Goal: Use online tool/utility: Utilize a website feature to perform a specific function

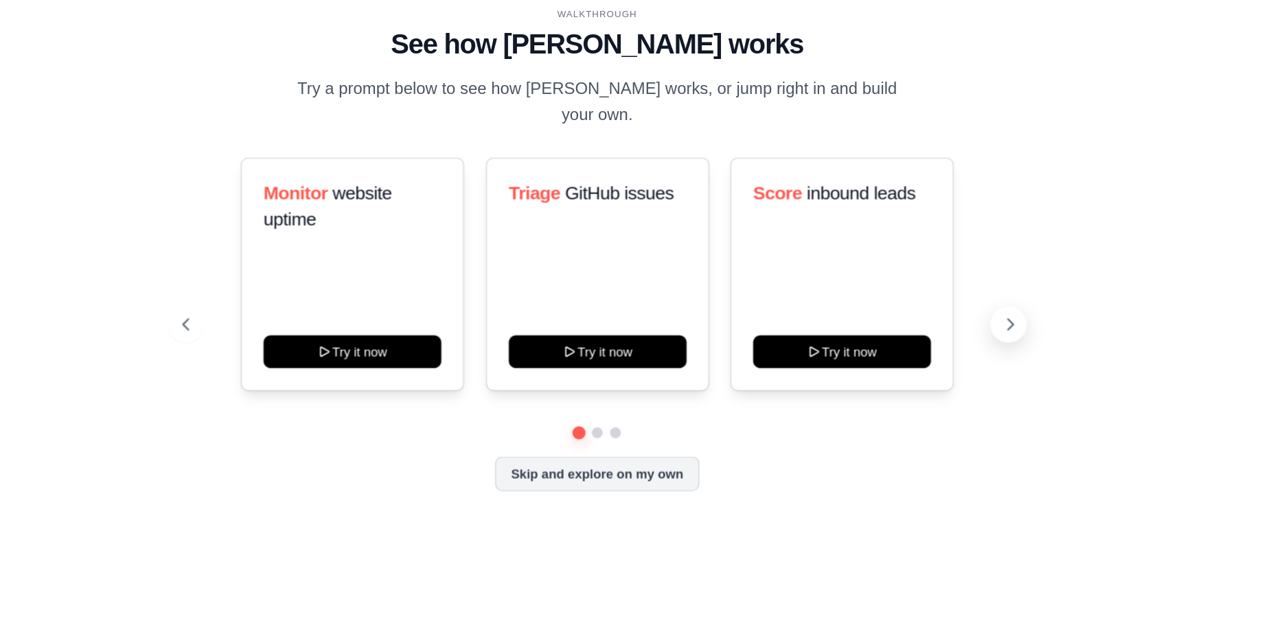
click at [1019, 357] on icon at bounding box center [1013, 364] width 14 height 14
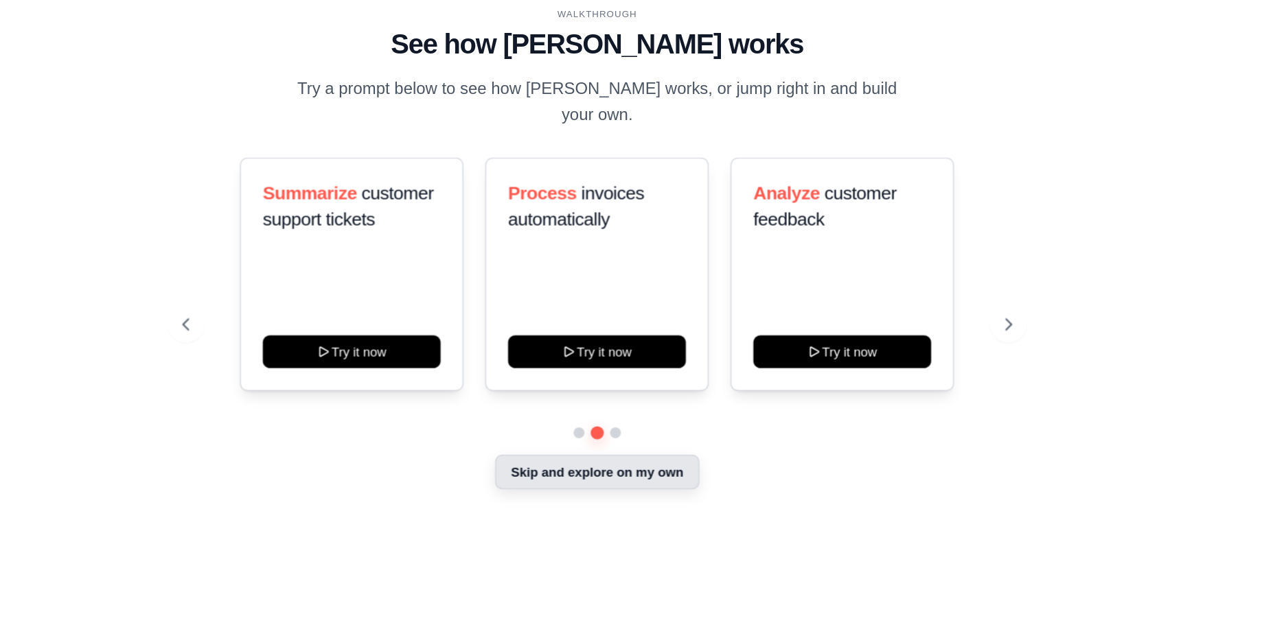
click at [760, 462] on button "Skip and explore on my own" at bounding box center [701, 475] width 153 height 26
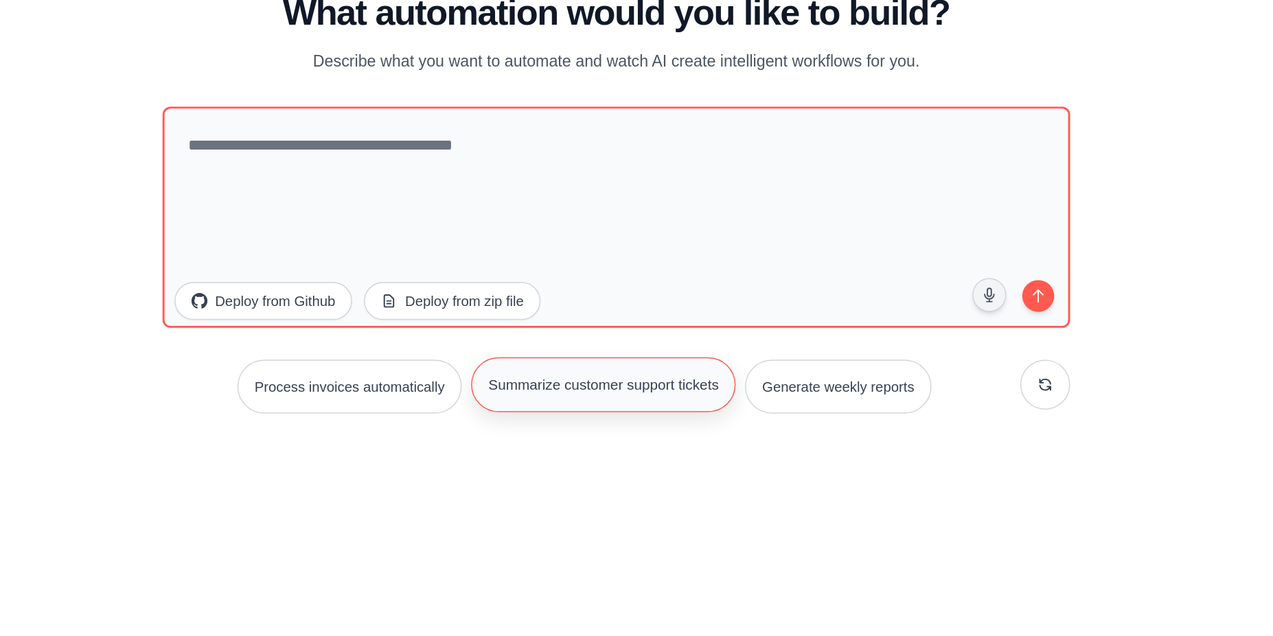
click at [677, 434] on button "Summarize customer support tickets" at bounding box center [693, 438] width 183 height 38
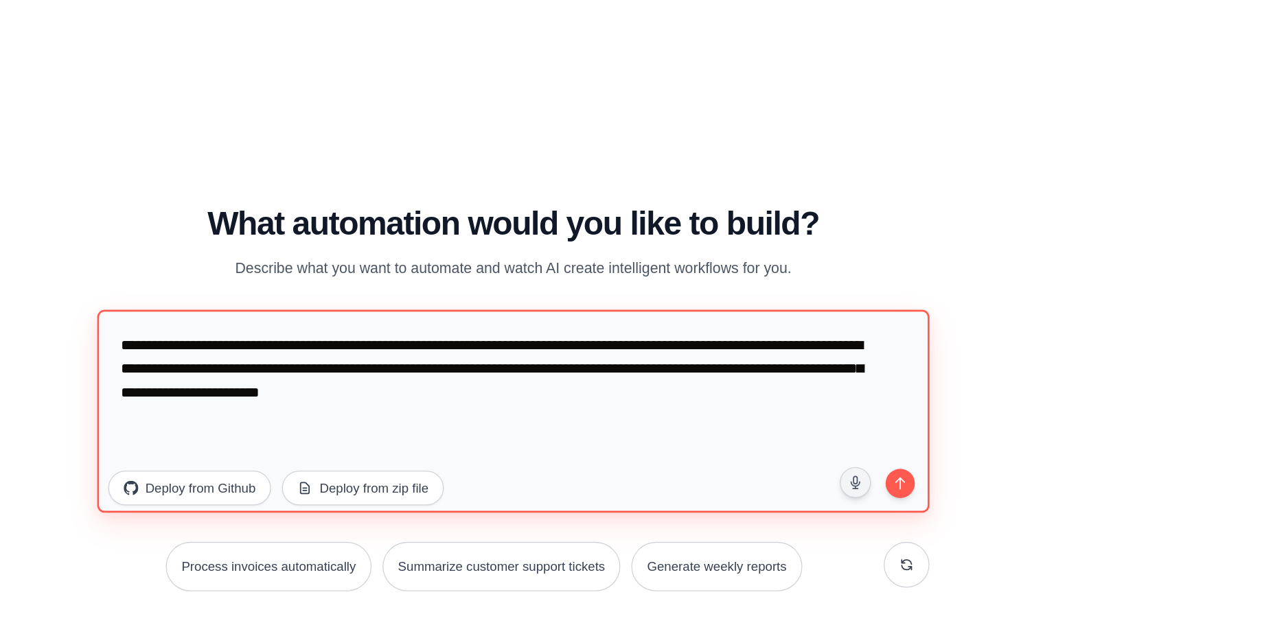
click at [1012, 375] on textarea "**********" at bounding box center [702, 322] width 625 height 152
type textarea "**********"
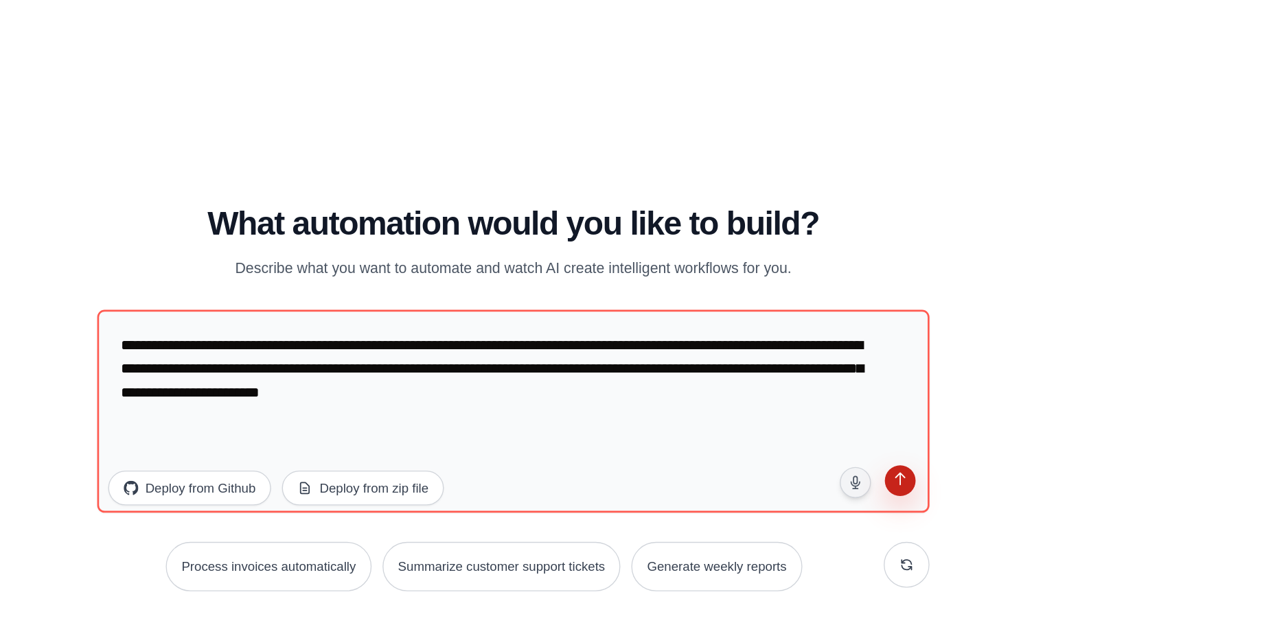
click at [994, 382] on button "submit" at bounding box center [993, 376] width 26 height 26
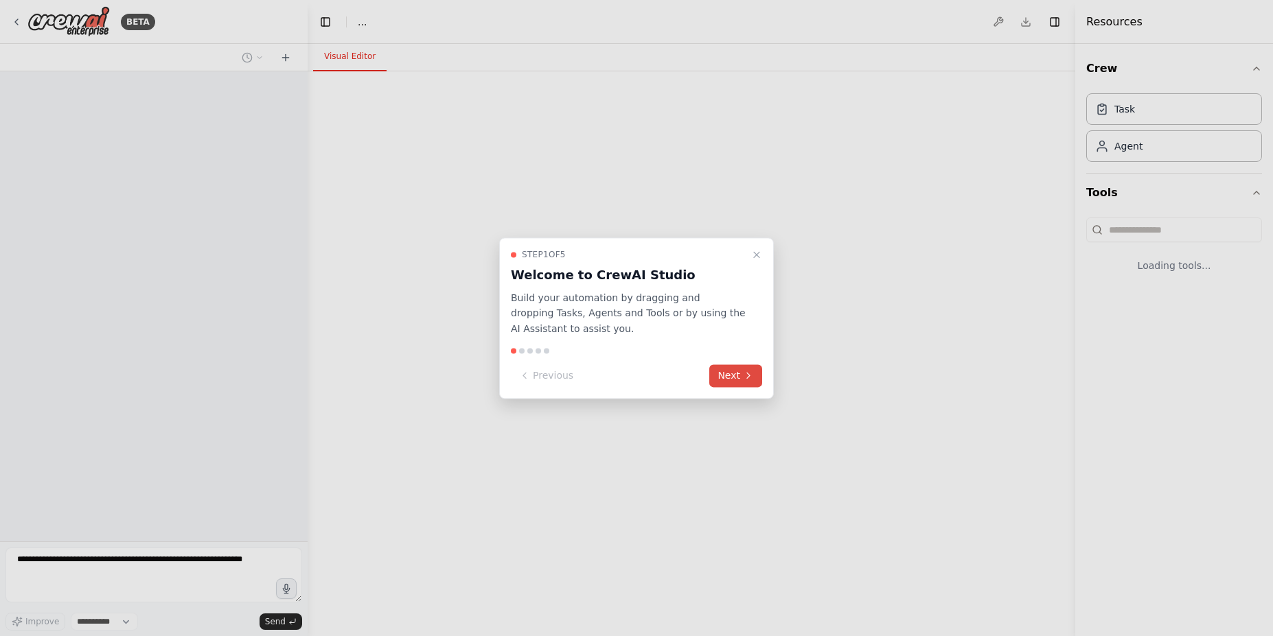
select select "****"
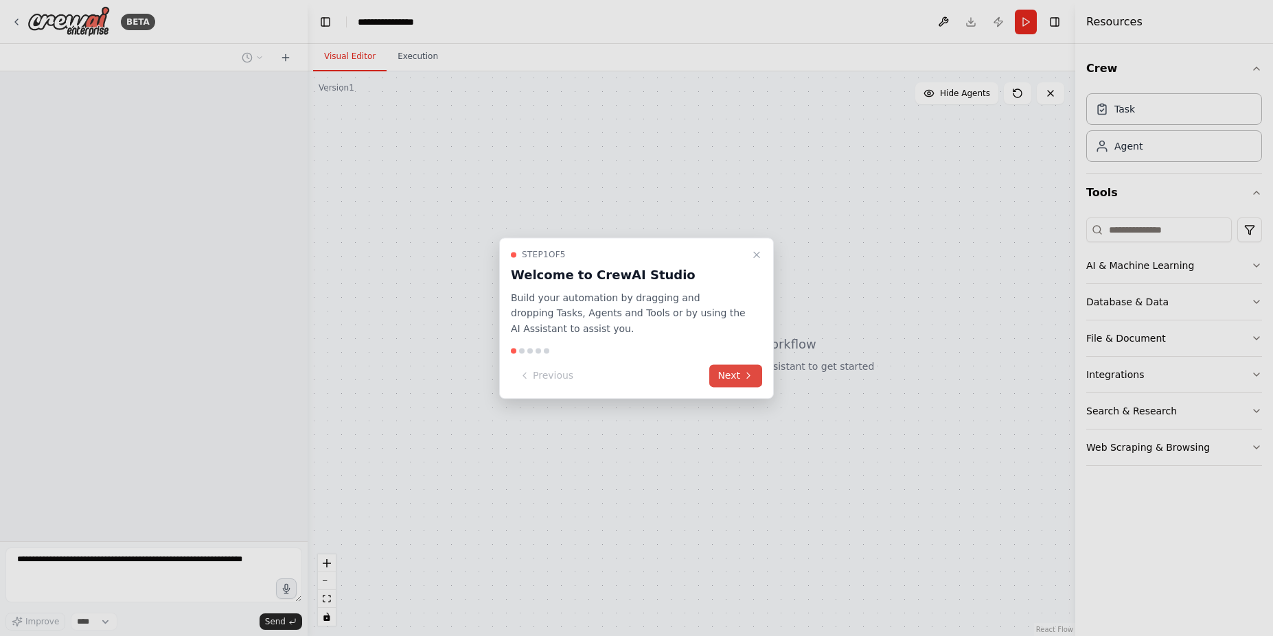
click at [730, 373] on button "Next" at bounding box center [735, 376] width 53 height 23
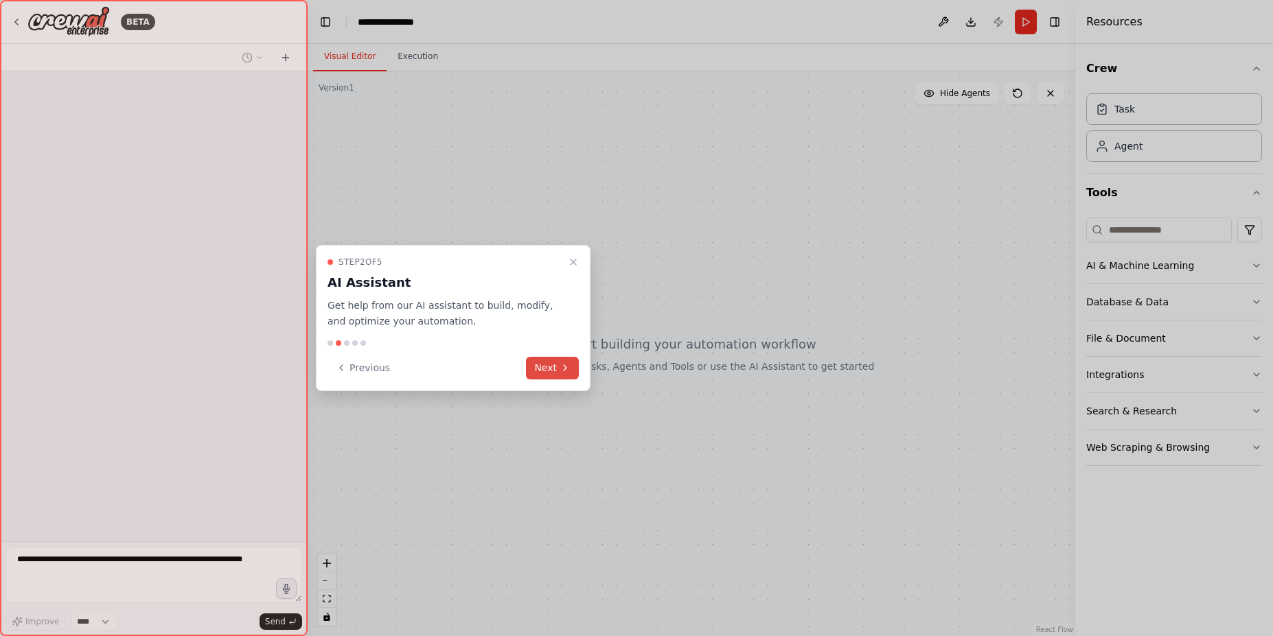
click at [545, 359] on button "Next" at bounding box center [552, 368] width 53 height 23
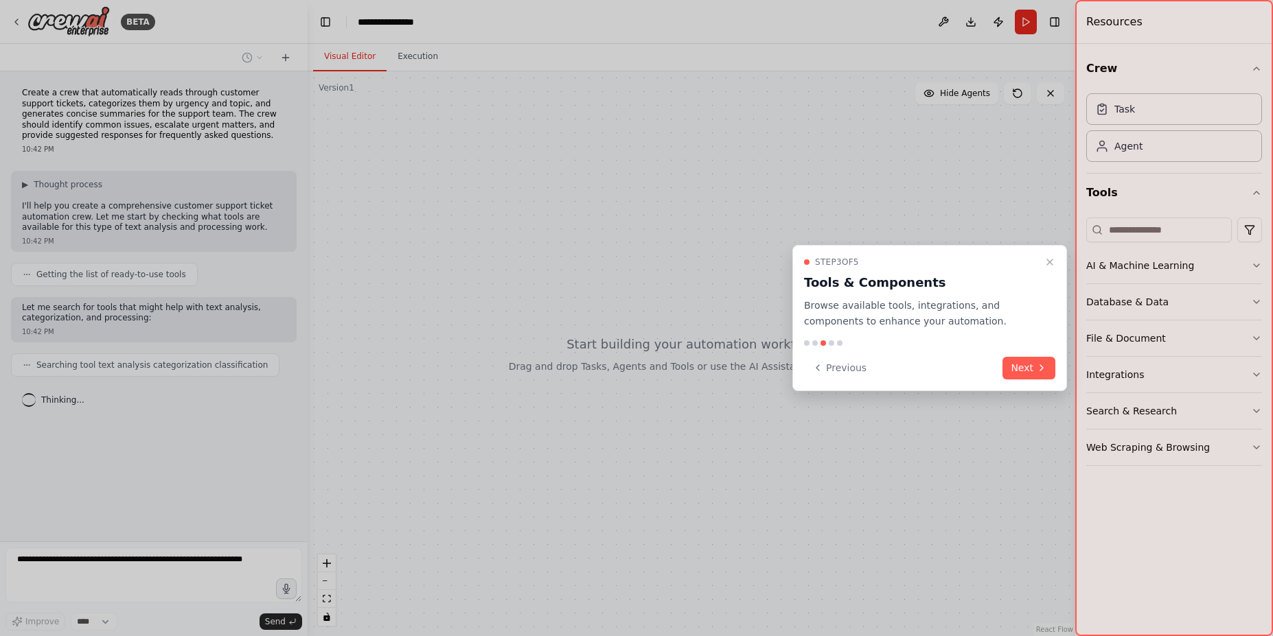
click at [1023, 385] on div "Step 3 of 5 Tools & Components Browse available tools, integrations, and compon…" at bounding box center [929, 318] width 275 height 146
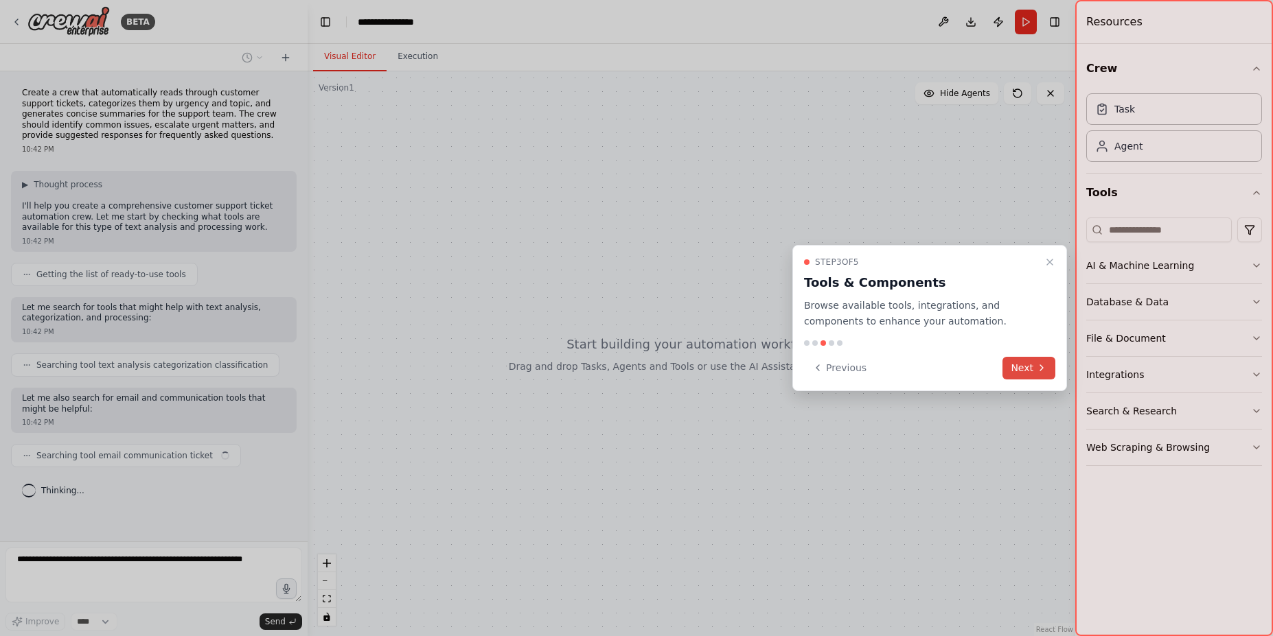
click at [1035, 360] on button "Next" at bounding box center [1028, 368] width 53 height 23
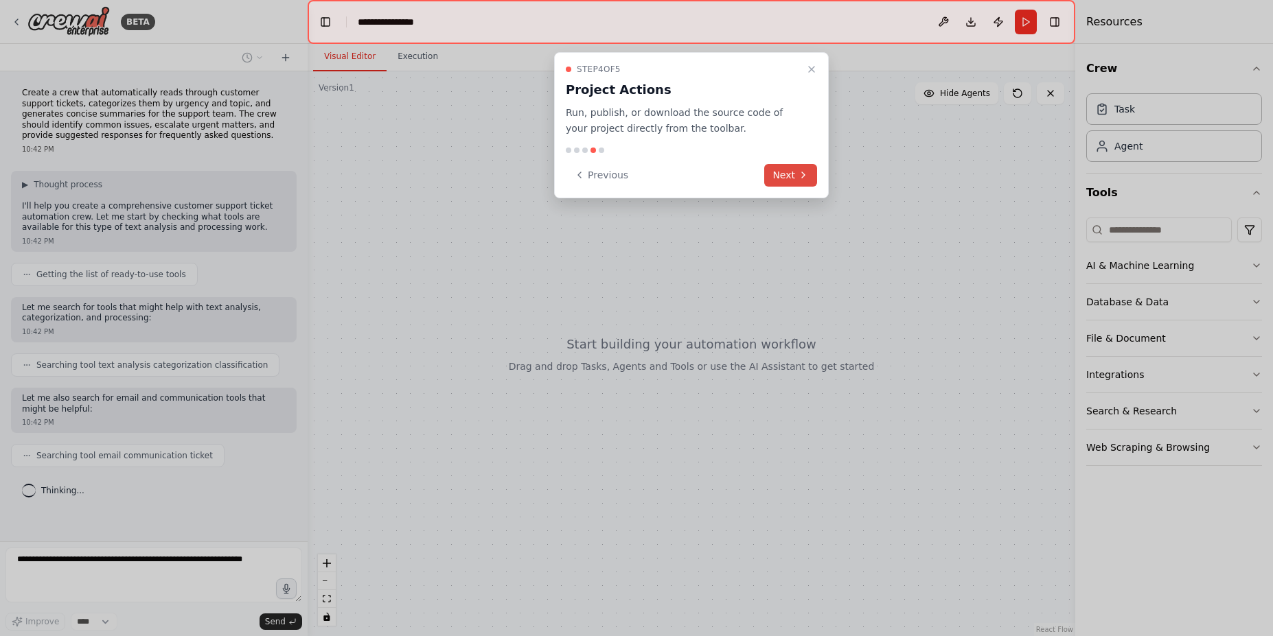
click at [794, 167] on button "Next" at bounding box center [790, 175] width 53 height 23
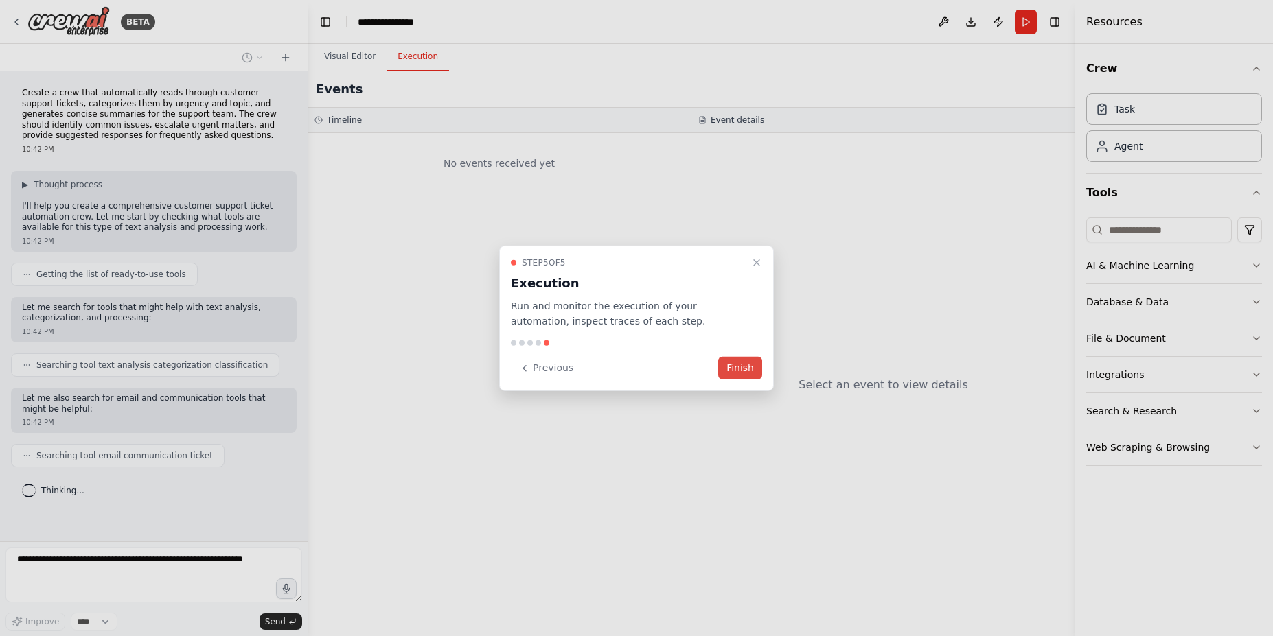
click at [794, 167] on div at bounding box center [636, 318] width 1273 height 636
click at [739, 362] on button "Finish" at bounding box center [740, 368] width 44 height 23
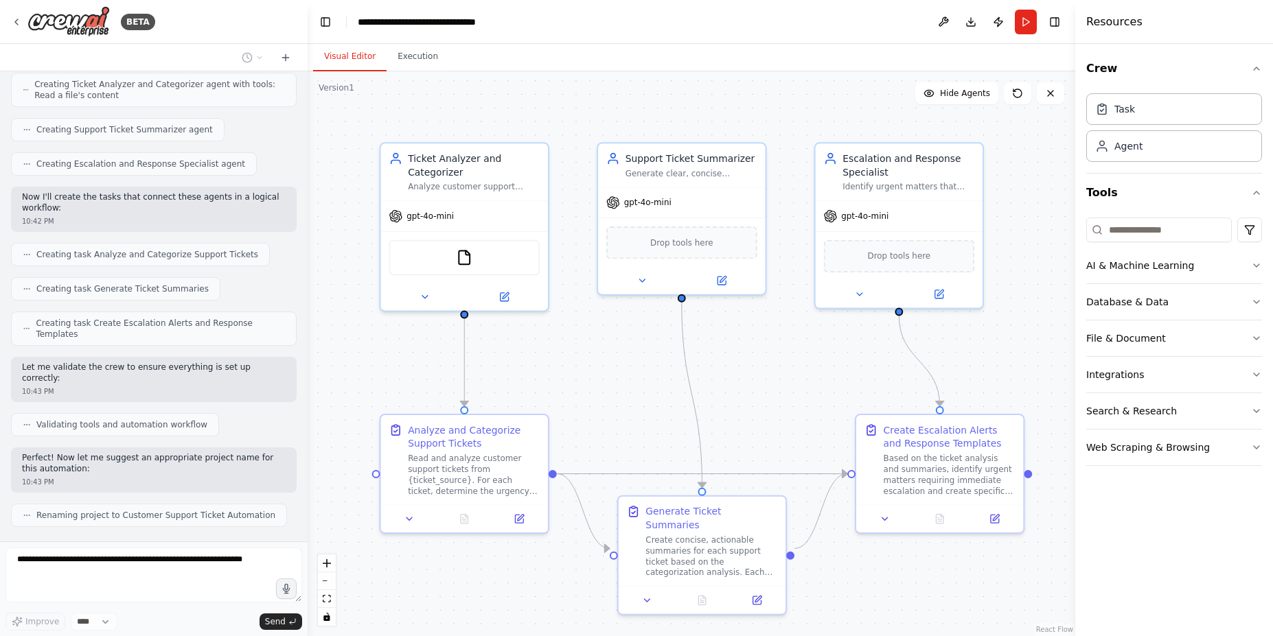
scroll to position [484, 0]
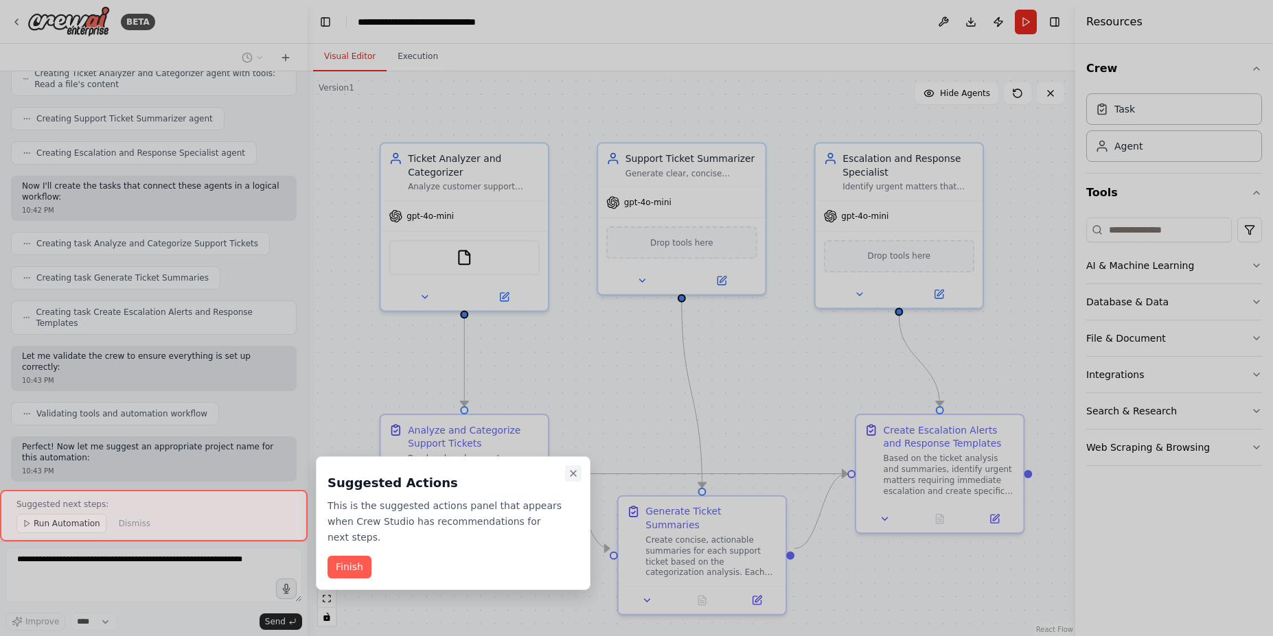
click at [573, 468] on icon "Close walkthrough" at bounding box center [573, 473] width 11 height 11
click at [575, 474] on icon "Edge from 4936adfe-f3bb-469a-bc53-7586231059cd to dc49c309-c79f-4d89-8aac-8887b…" at bounding box center [702, 474] width 290 height 0
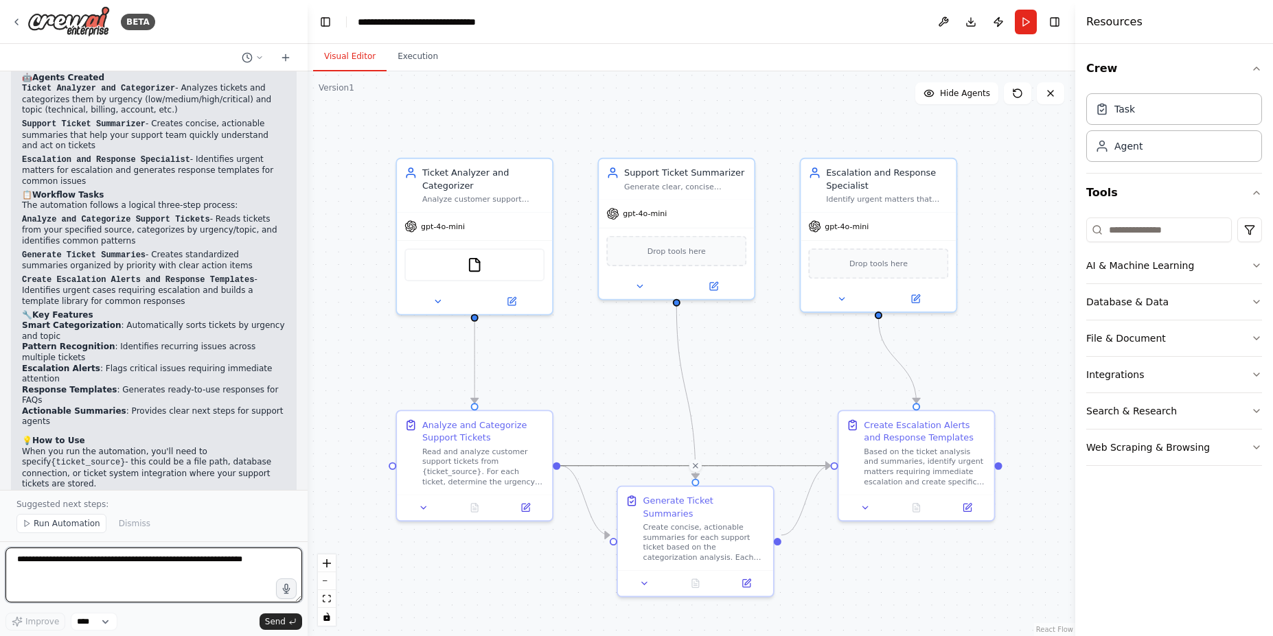
scroll to position [0, 0]
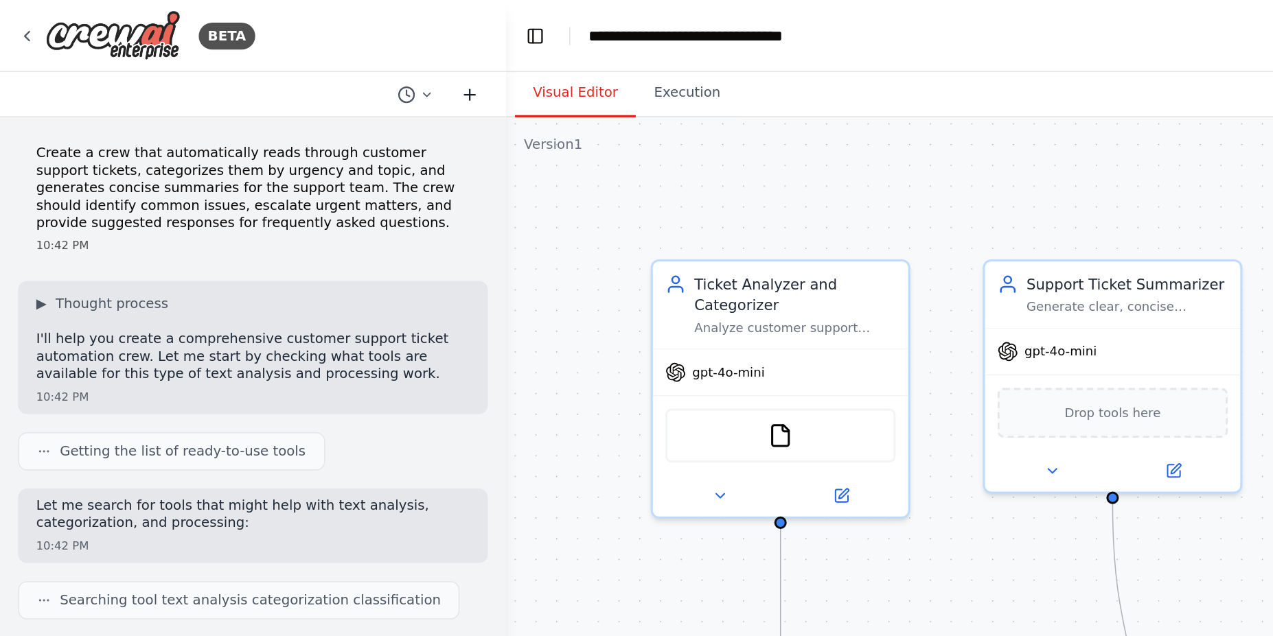
click at [286, 56] on icon at bounding box center [285, 57] width 11 height 11
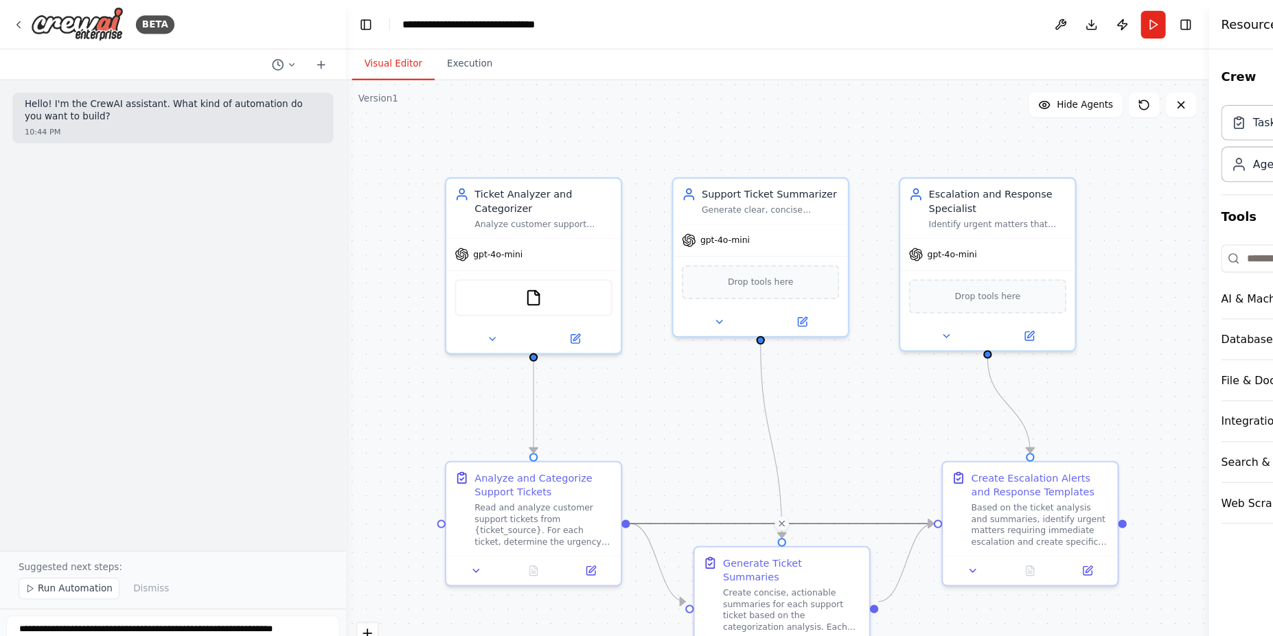
click at [108, 501] on p "Suggested next steps:" at bounding box center [153, 504] width 275 height 11
click at [51, 502] on p "Suggested next steps:" at bounding box center [153, 504] width 275 height 11
click at [84, 504] on p "Suggested next steps:" at bounding box center [153, 504] width 275 height 11
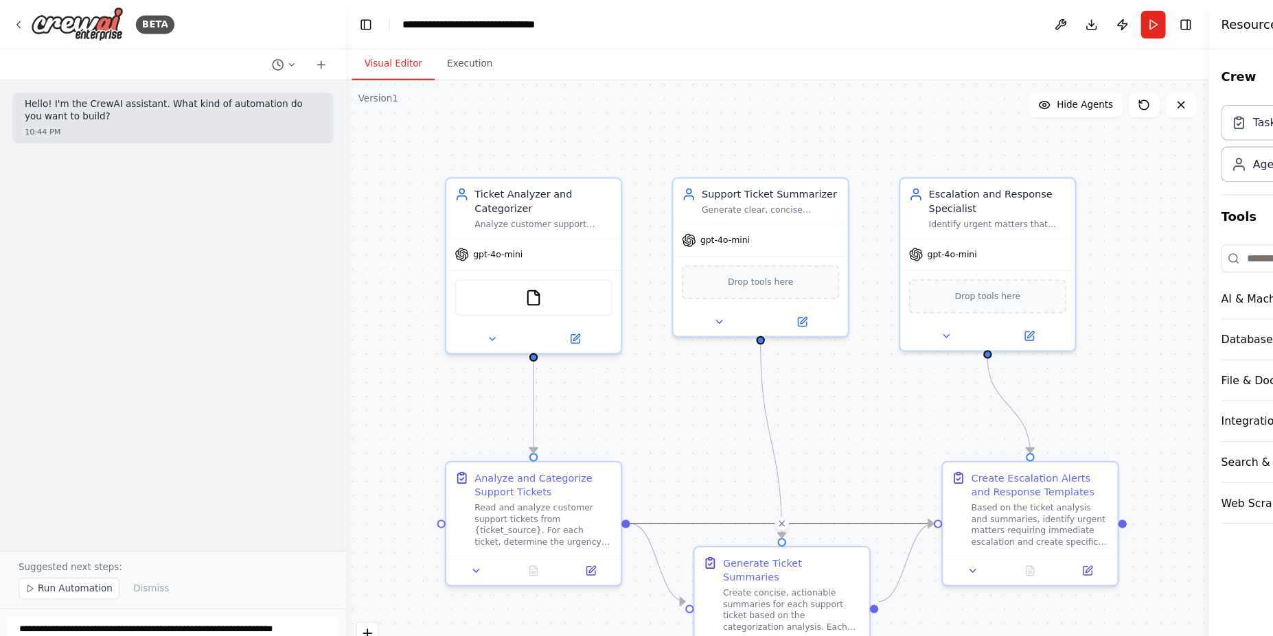
click at [123, 500] on p "Suggested next steps:" at bounding box center [153, 504] width 275 height 11
click at [251, 564] on textarea at bounding box center [153, 575] width 297 height 55
paste textarea "**********"
drag, startPoint x: 134, startPoint y: 586, endPoint x: 172, endPoint y: 579, distance: 38.4
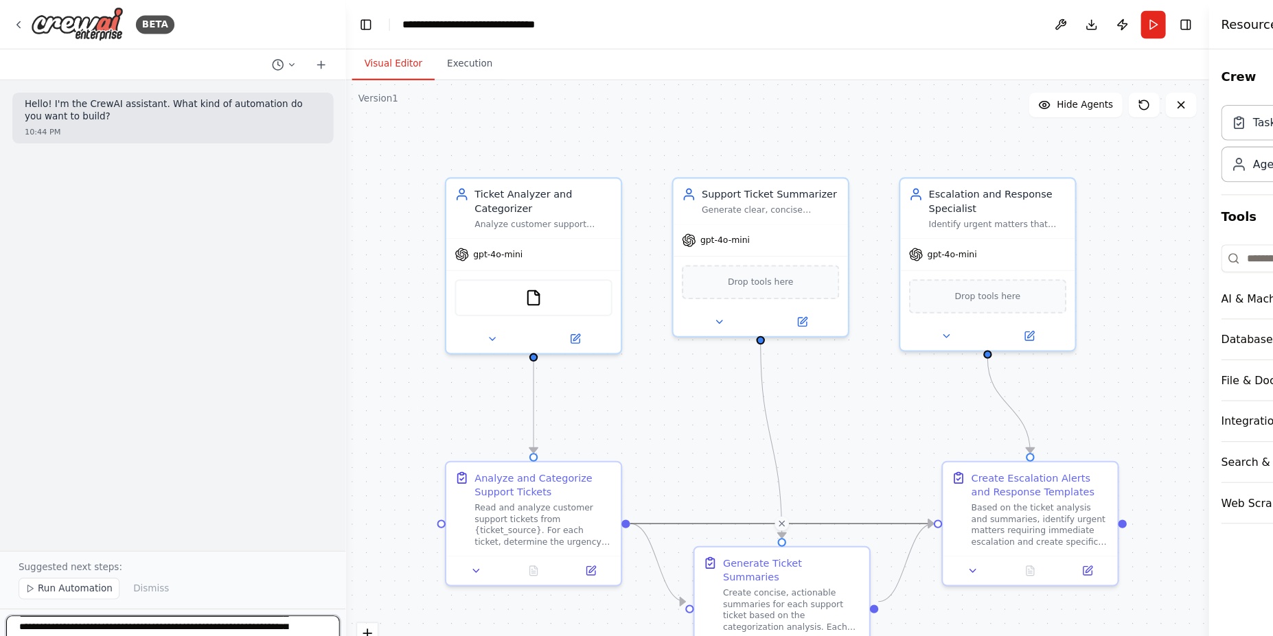
click at [172, 579] on textarea "**********" at bounding box center [153, 575] width 297 height 55
click at [247, 591] on textarea "**********" at bounding box center [153, 575] width 297 height 55
drag, startPoint x: 91, startPoint y: 555, endPoint x: 4, endPoint y: 558, distance: 86.5
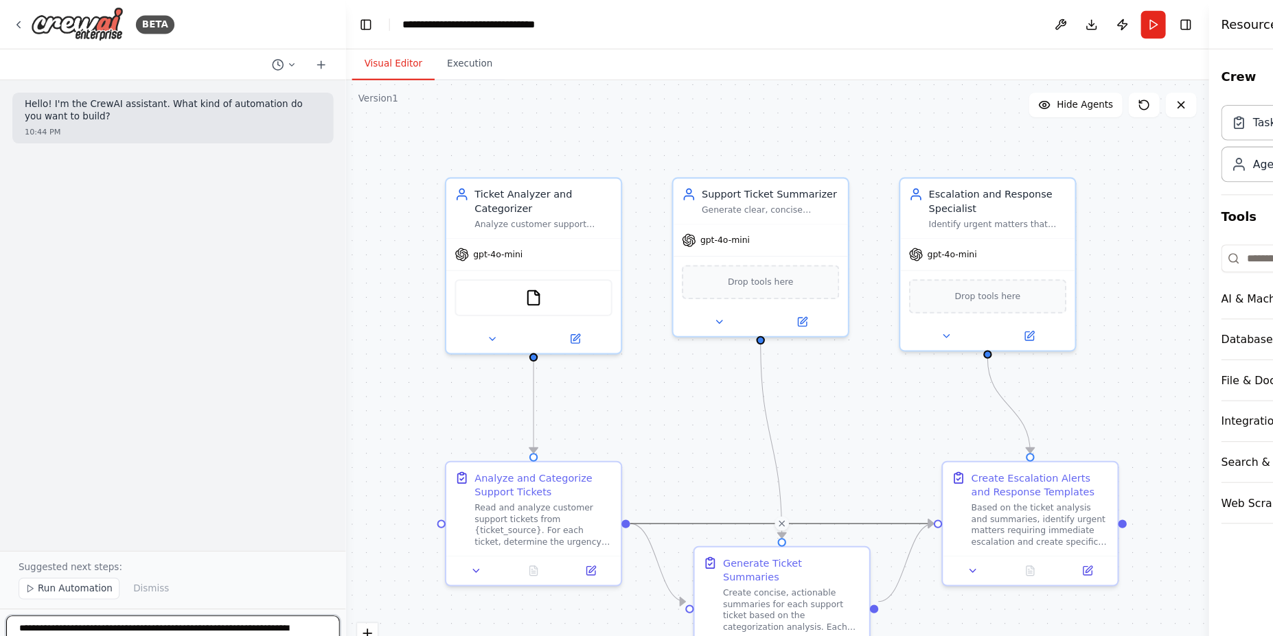
click at [4, 558] on div "**********" at bounding box center [154, 318] width 308 height 636
type textarea "**********"
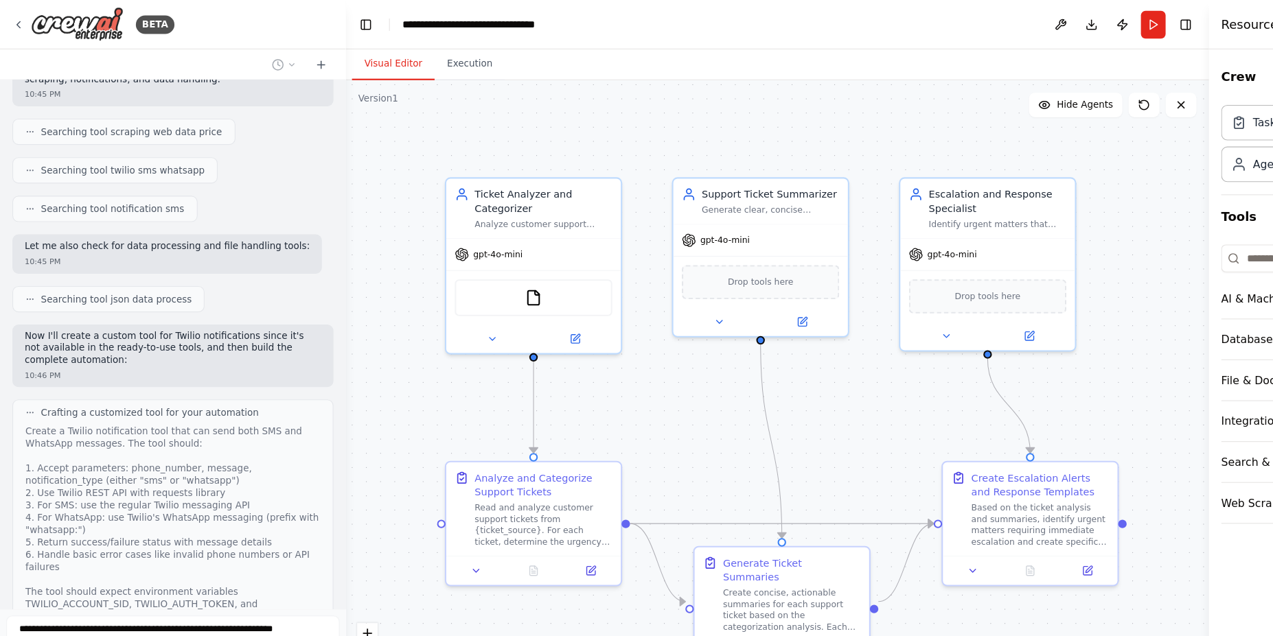
scroll to position [435, 0]
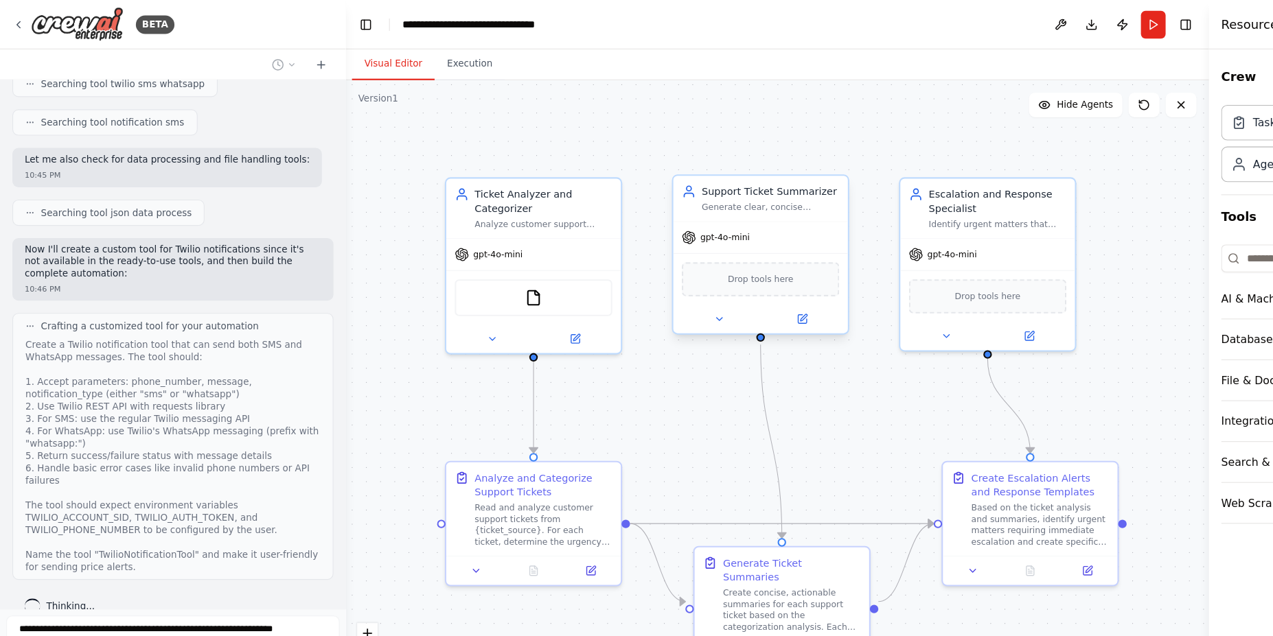
click at [669, 259] on div "Drop tools here" at bounding box center [676, 248] width 140 height 30
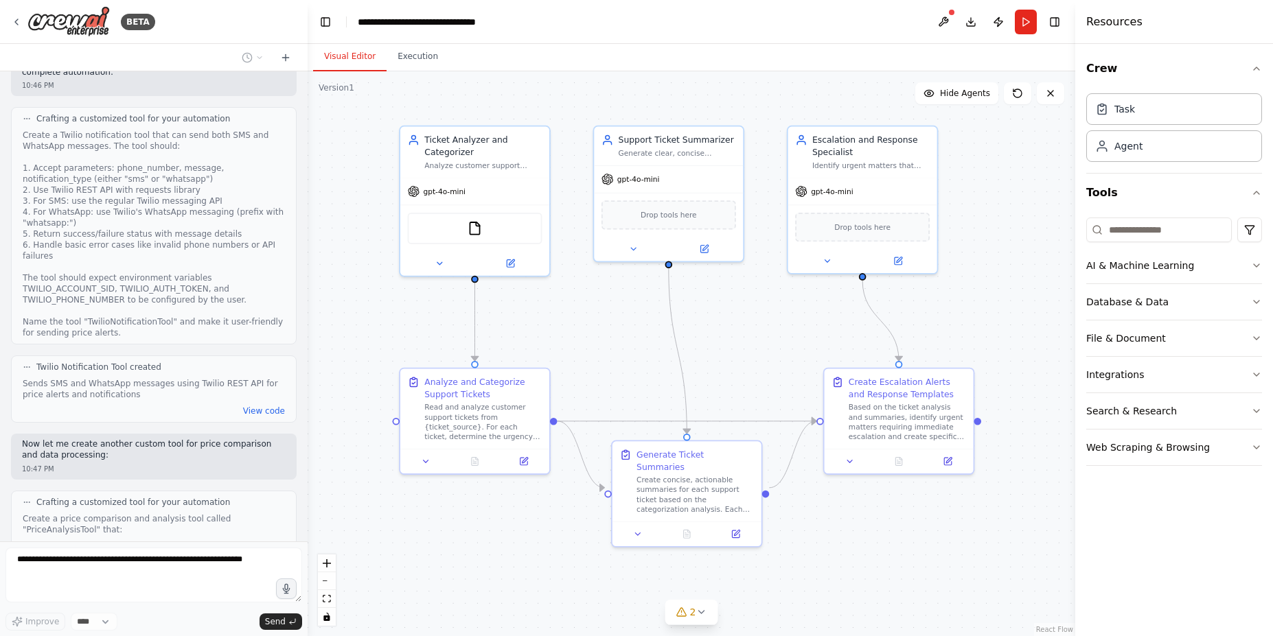
scroll to position [851, 0]
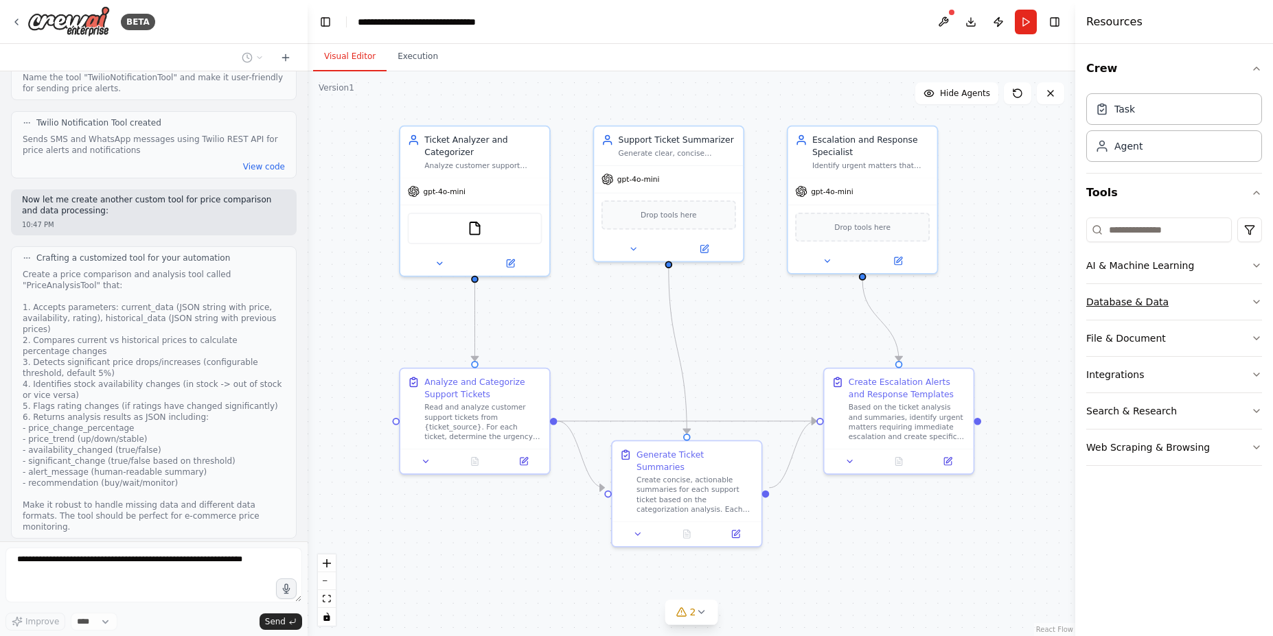
click at [1256, 308] on button "Database & Data" at bounding box center [1174, 302] width 176 height 36
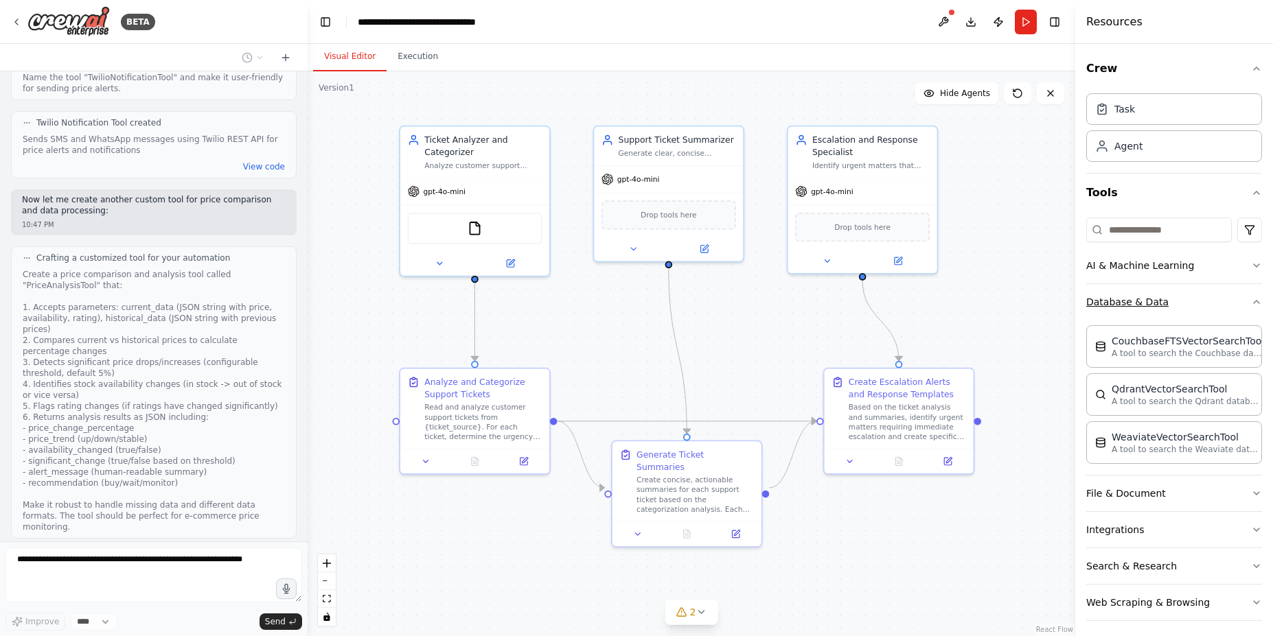
click at [1251, 306] on icon "button" at bounding box center [1256, 302] width 11 height 11
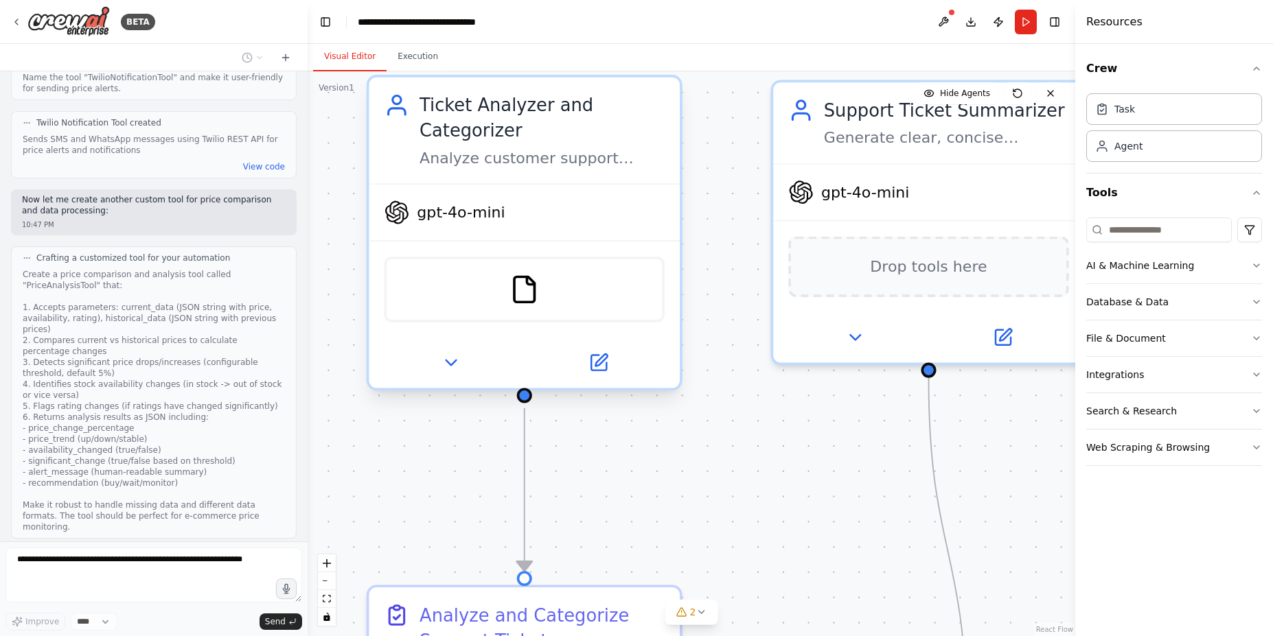
click at [510, 303] on div "FileReadTool" at bounding box center [524, 290] width 280 height 66
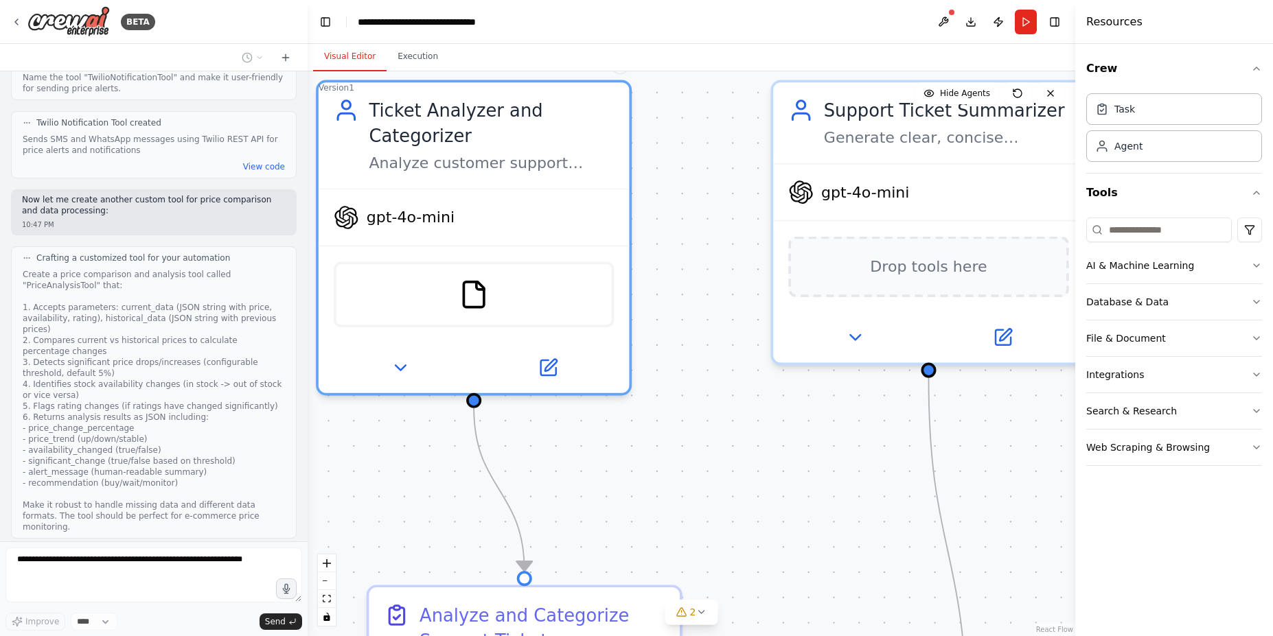
click at [676, 382] on div ".deletable-edge-delete-btn { width: 20px; height: 20px; border: 0px solid #ffff…" at bounding box center [691, 353] width 767 height 565
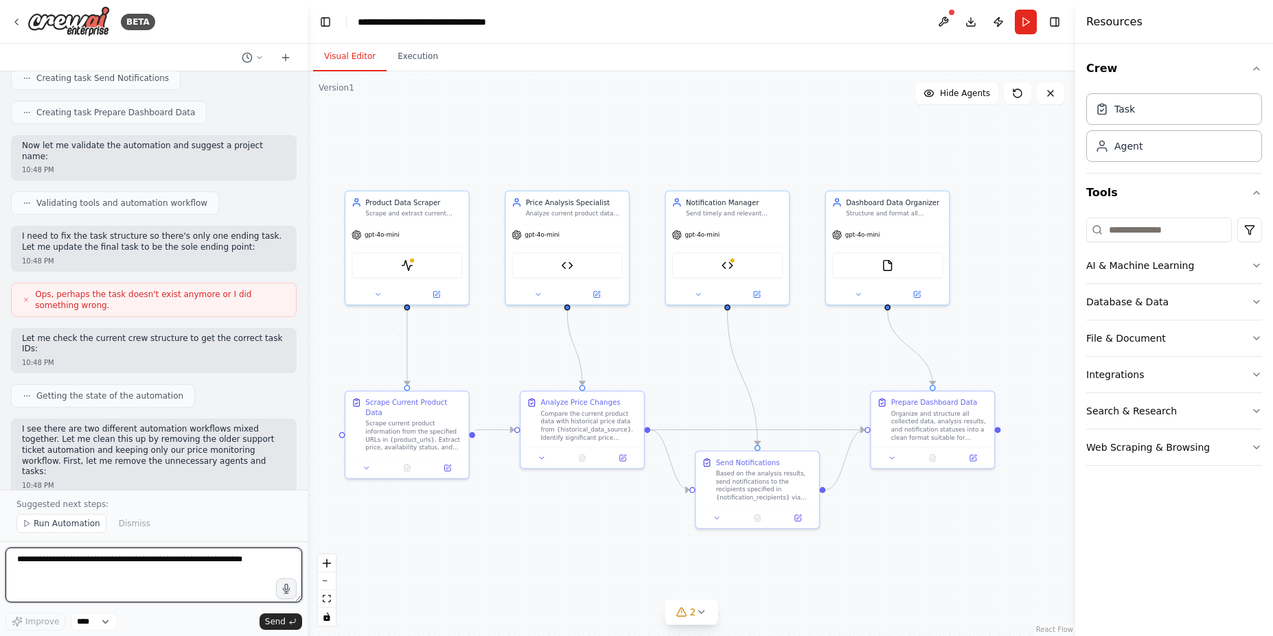
scroll to position [2383, 0]
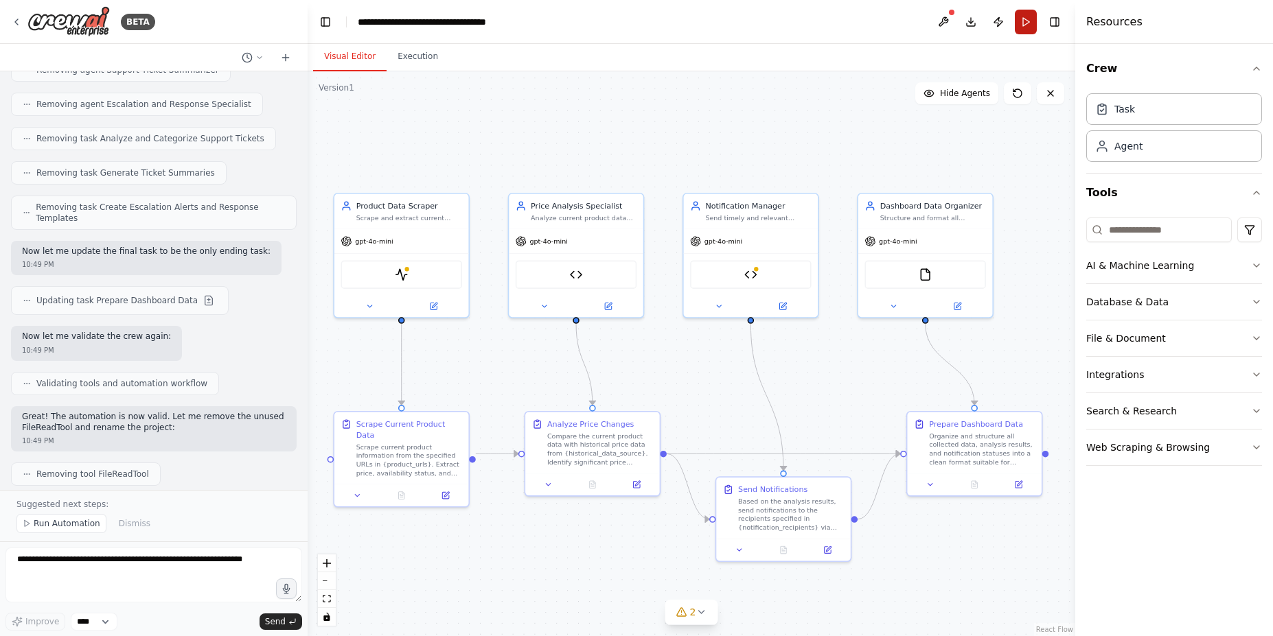
click at [1032, 17] on button "Run" at bounding box center [1026, 22] width 22 height 25
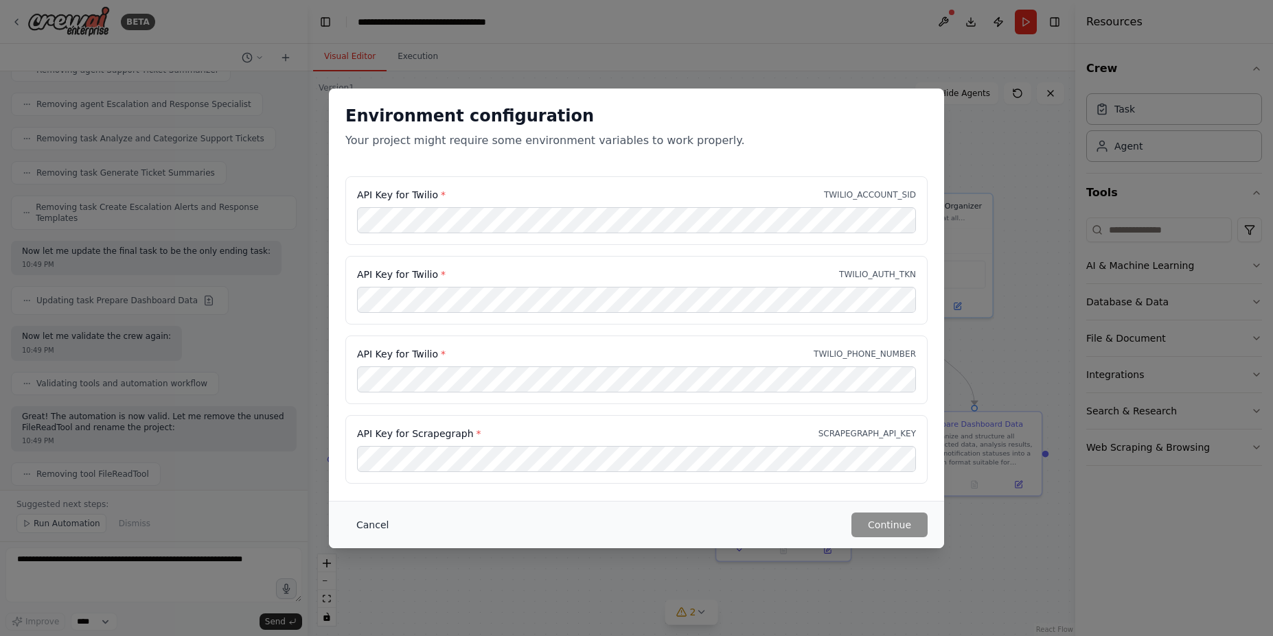
click at [375, 531] on button "Cancel" at bounding box center [372, 525] width 54 height 25
